Goal: Check status: Check status

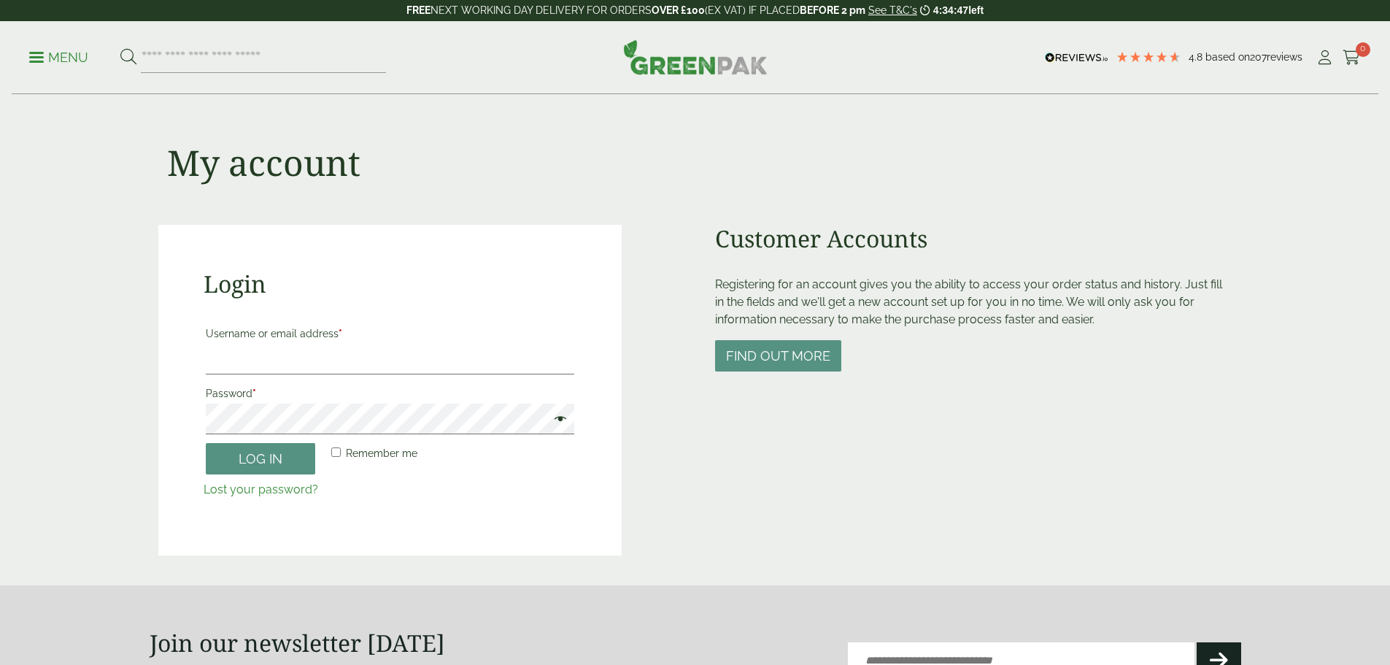
click at [341, 342] on label "Username or email address *" at bounding box center [390, 333] width 368 height 20
click at [341, 344] on input "Username or email address *" at bounding box center [390, 359] width 368 height 31
click at [336, 366] on input "Username or email address *" at bounding box center [390, 359] width 368 height 31
type input "**********"
click at [206, 443] on button "Log in" at bounding box center [260, 458] width 109 height 31
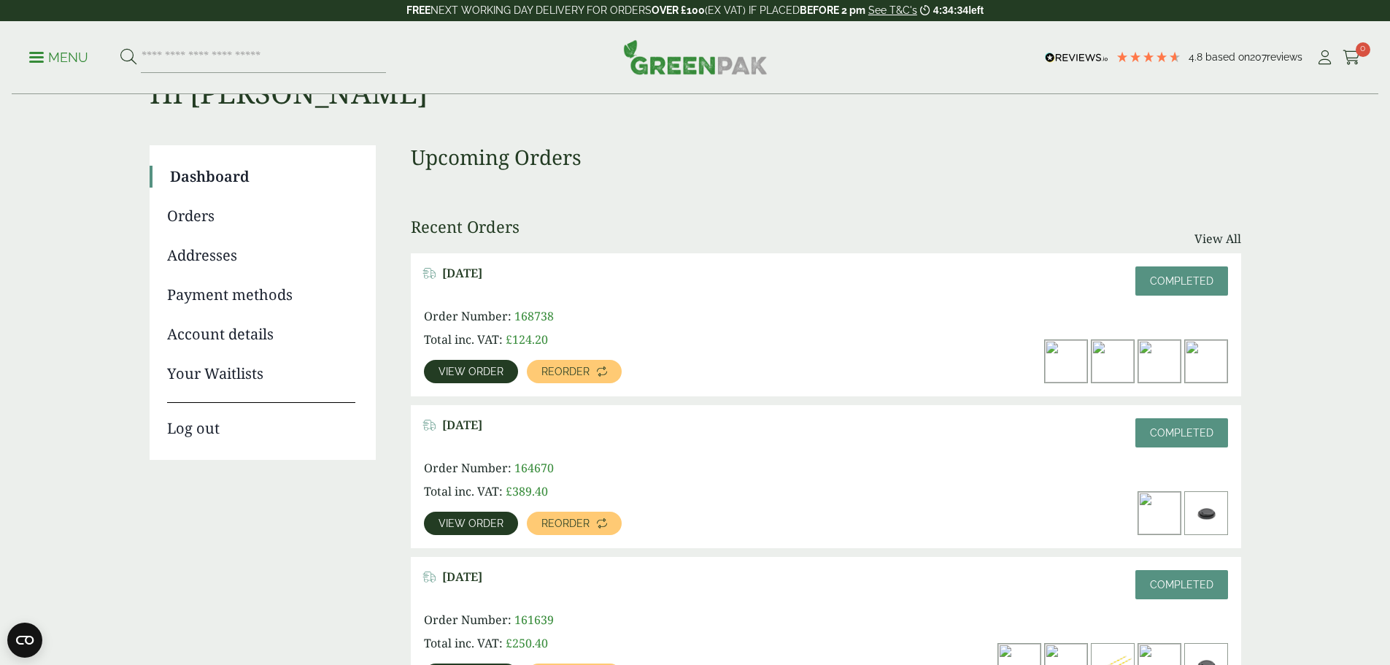
scroll to position [195, 0]
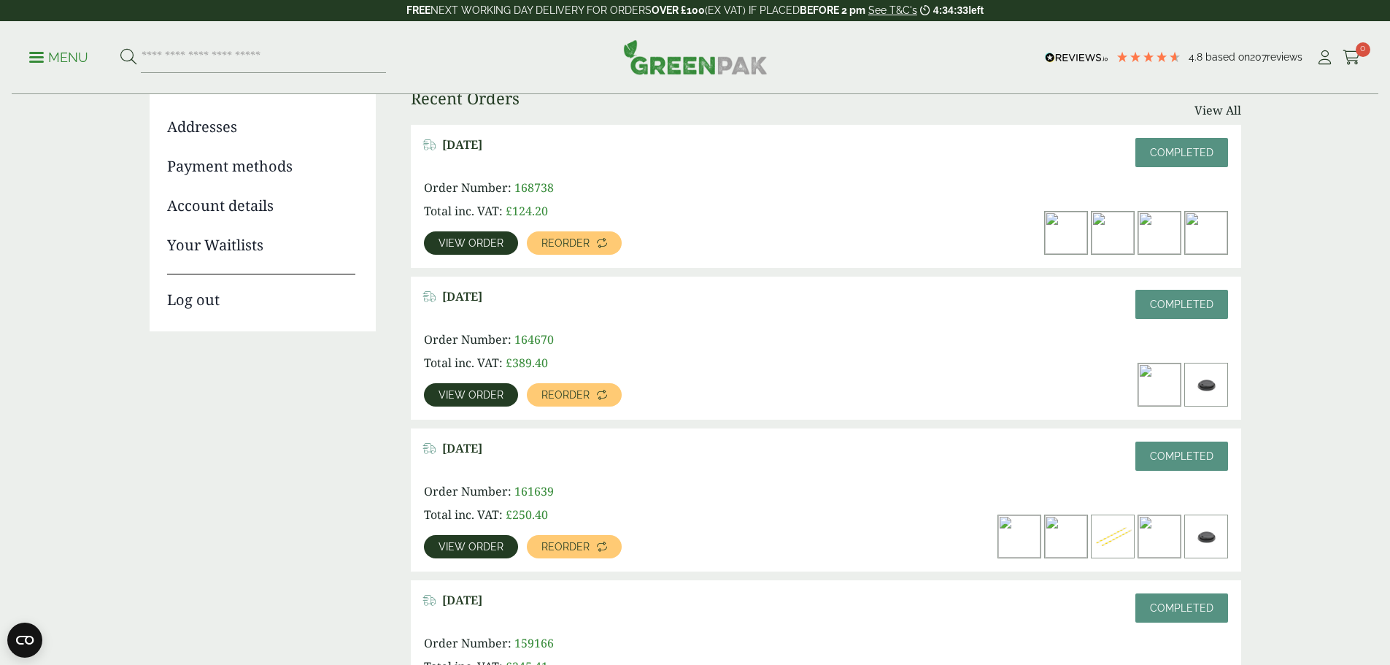
click at [503, 390] on span "View order" at bounding box center [471, 395] width 65 height 10
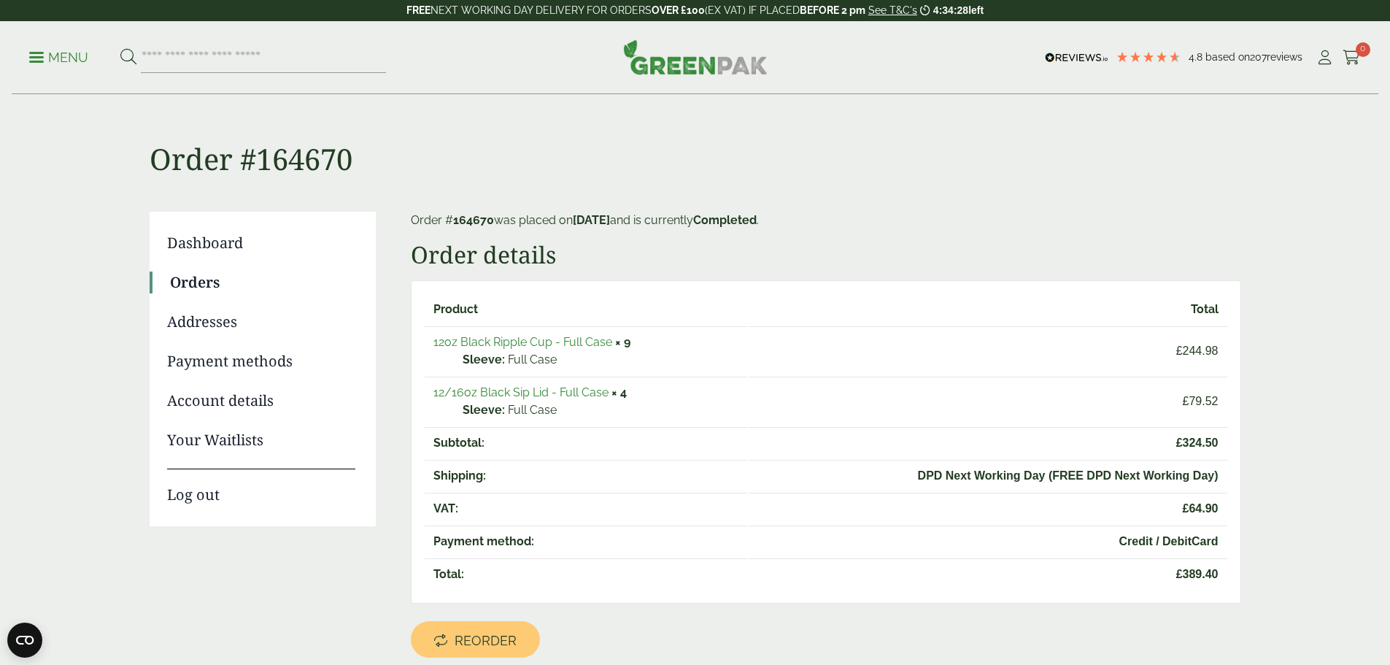
click at [517, 340] on link "12oz Black Ripple Cup - Full Case" at bounding box center [522, 342] width 179 height 14
